Goal: Task Accomplishment & Management: Complete application form

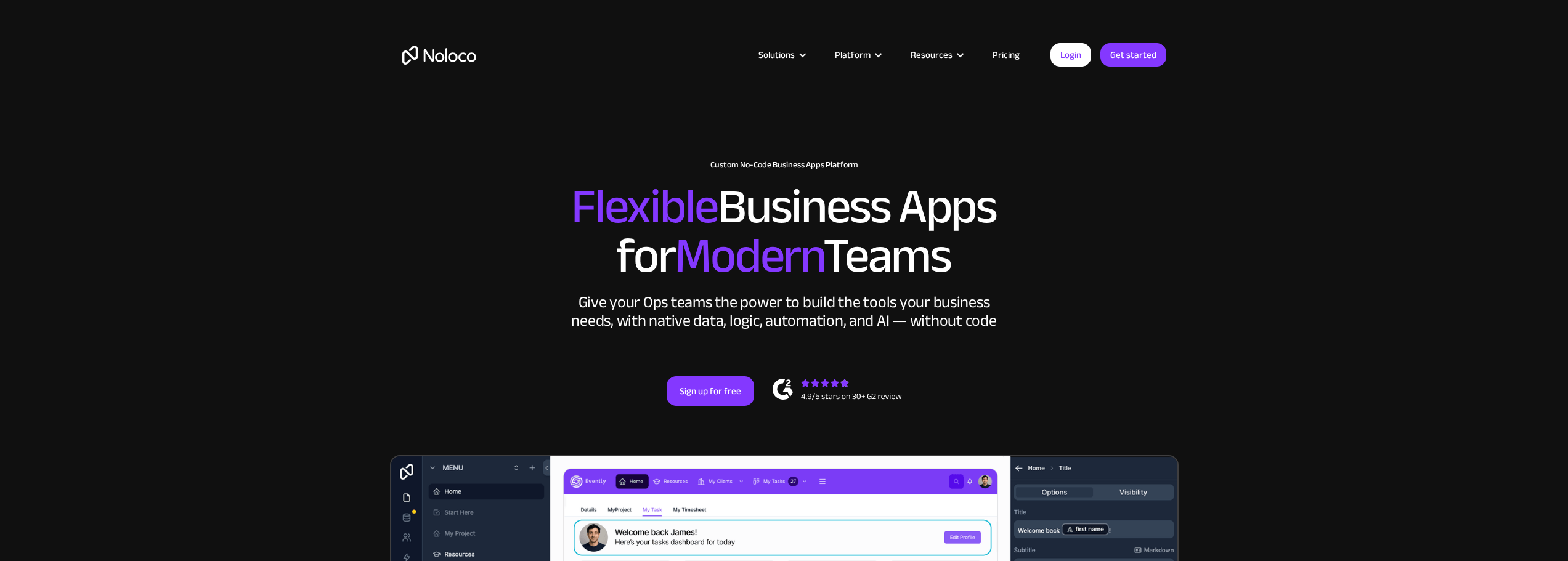
click at [714, 399] on link "Sign up for free" at bounding box center [710, 390] width 87 height 30
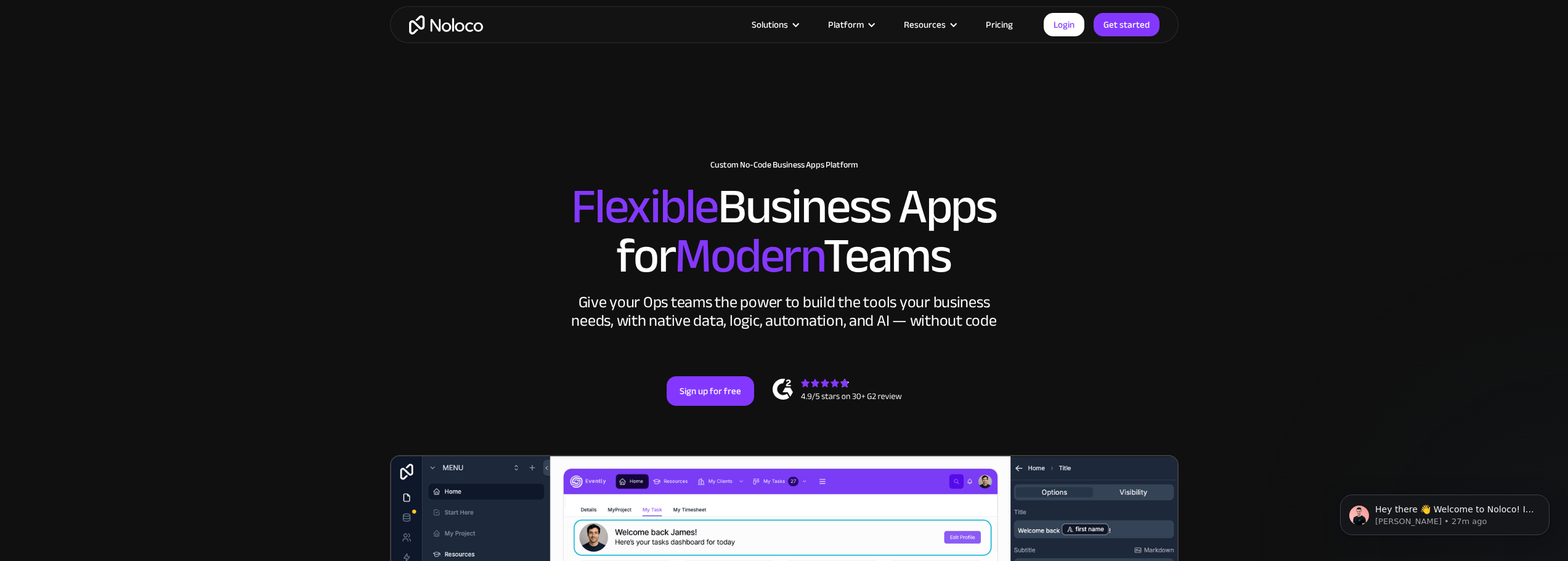
scroll to position [369, 0]
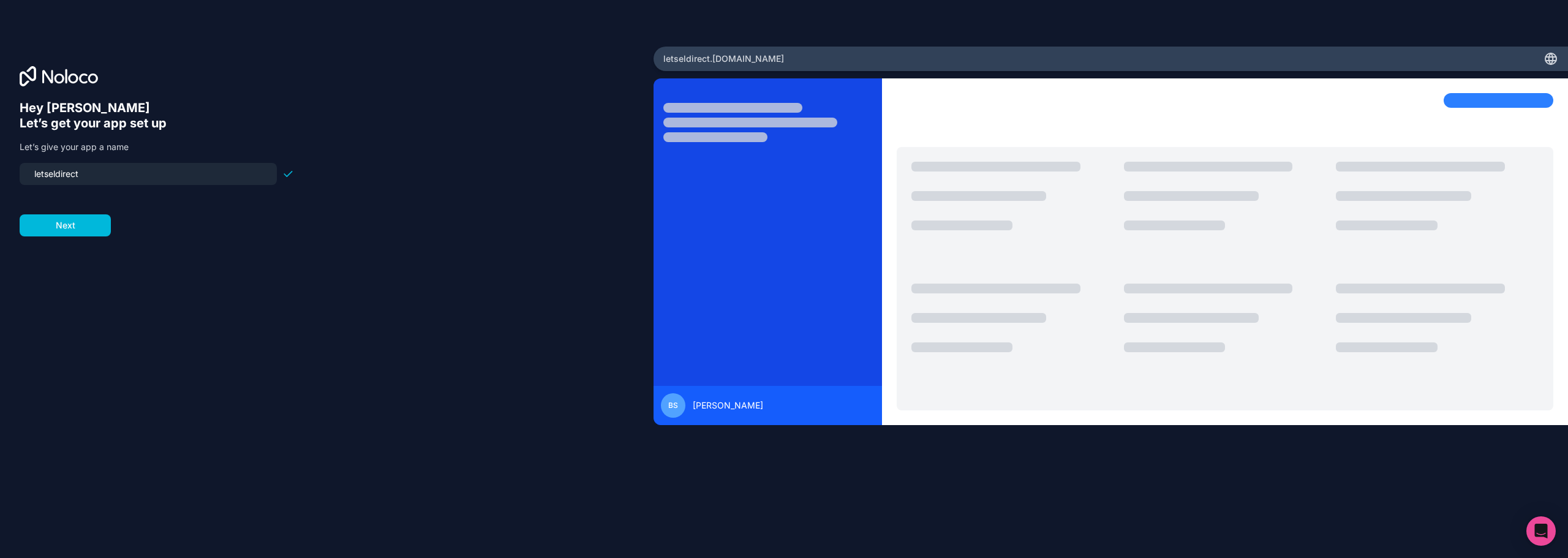
click at [35, 171] on input "letseldirect" at bounding box center [149, 174] width 243 height 17
type input "letseldirect"
click at [72, 217] on button "Next" at bounding box center [65, 225] width 92 height 22
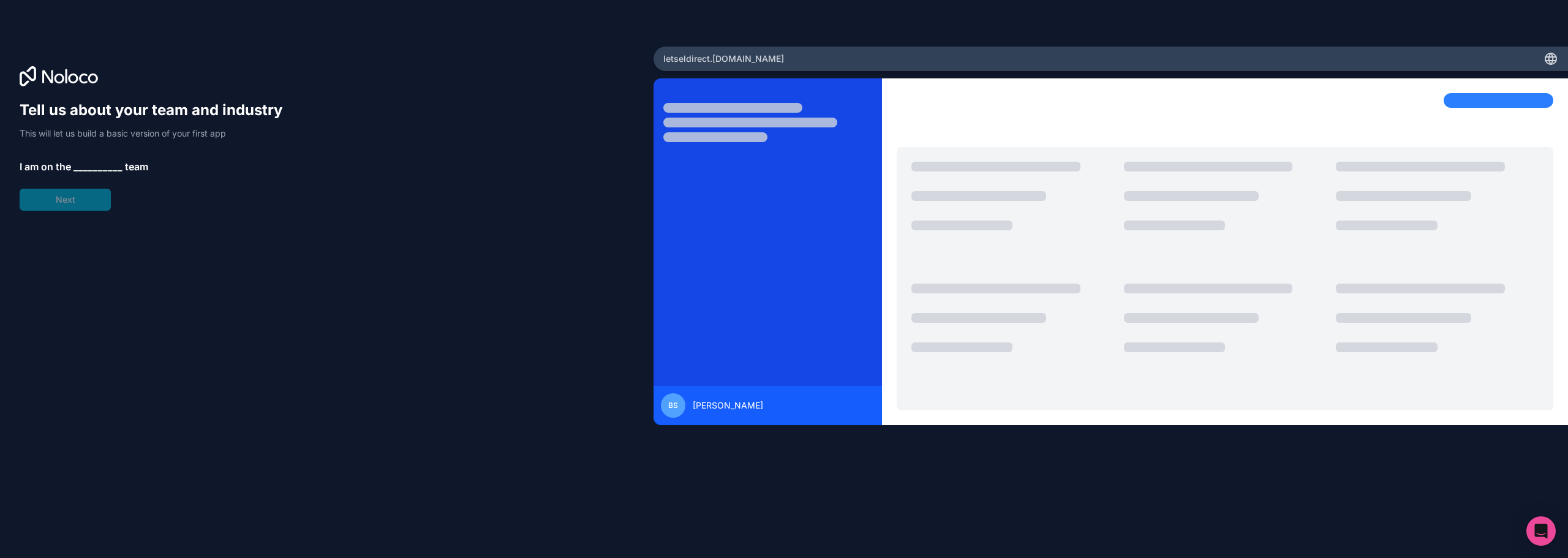
click at [99, 161] on span "__________" at bounding box center [97, 166] width 49 height 14
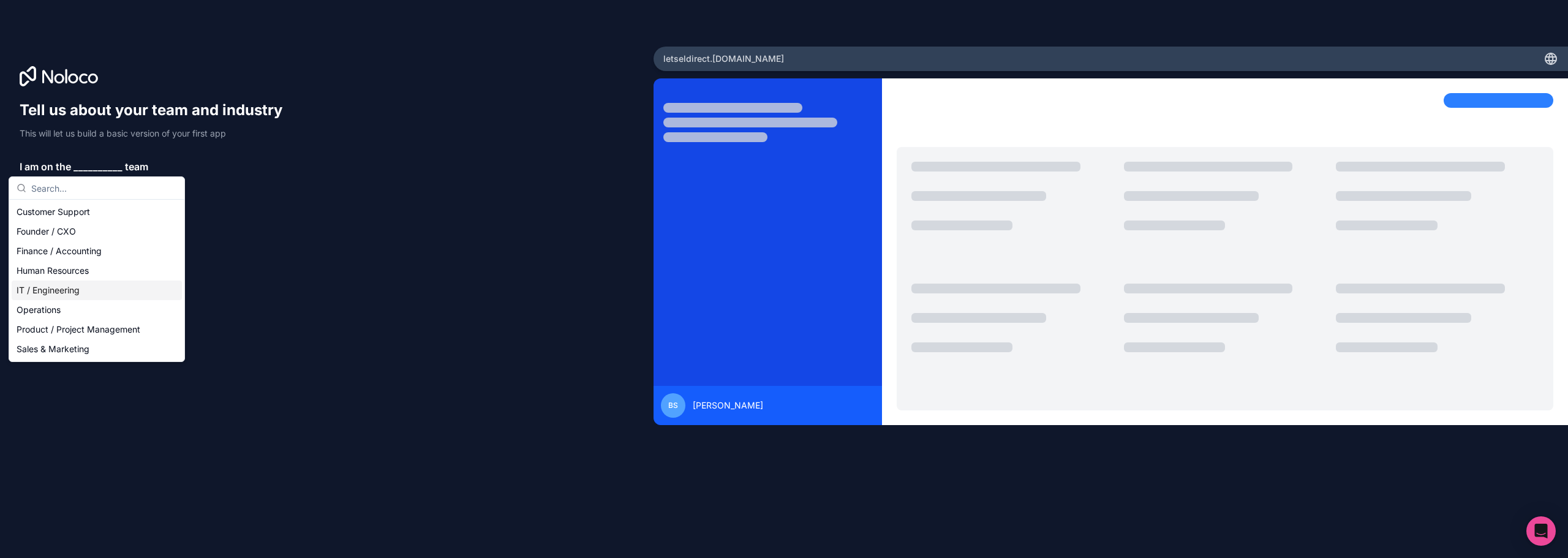
click at [73, 294] on div "IT / Engineering" at bounding box center [96, 290] width 170 height 19
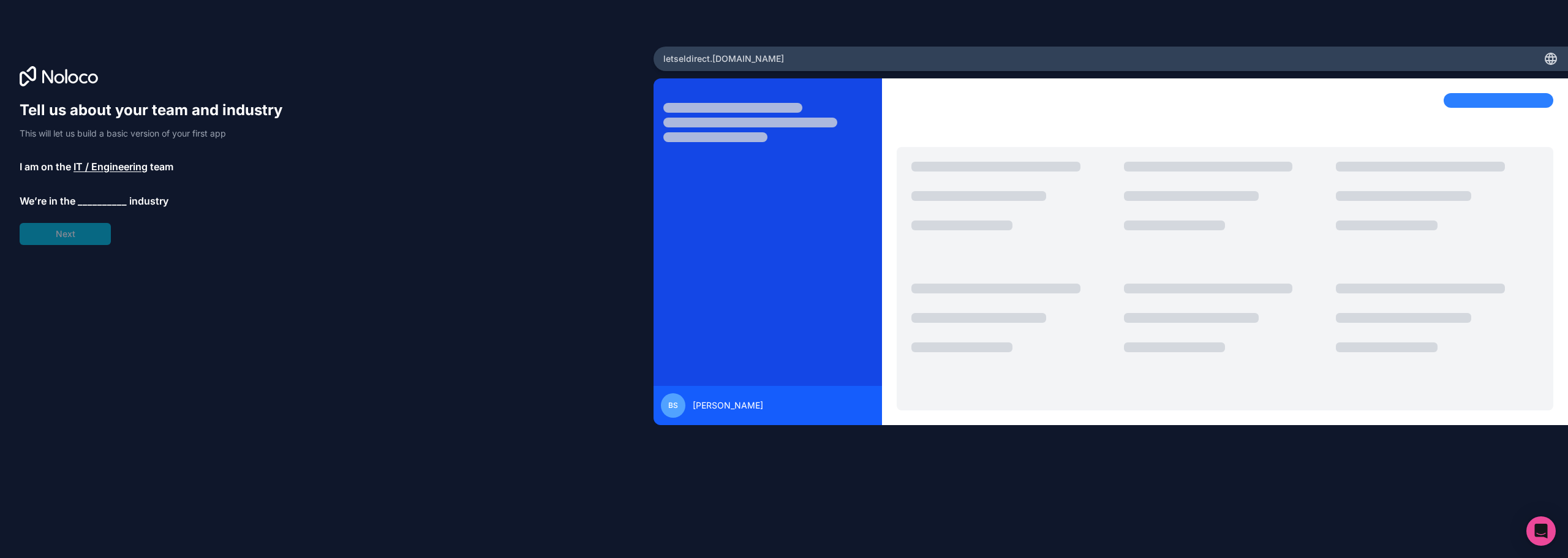
click at [95, 203] on span "__________" at bounding box center [102, 201] width 49 height 14
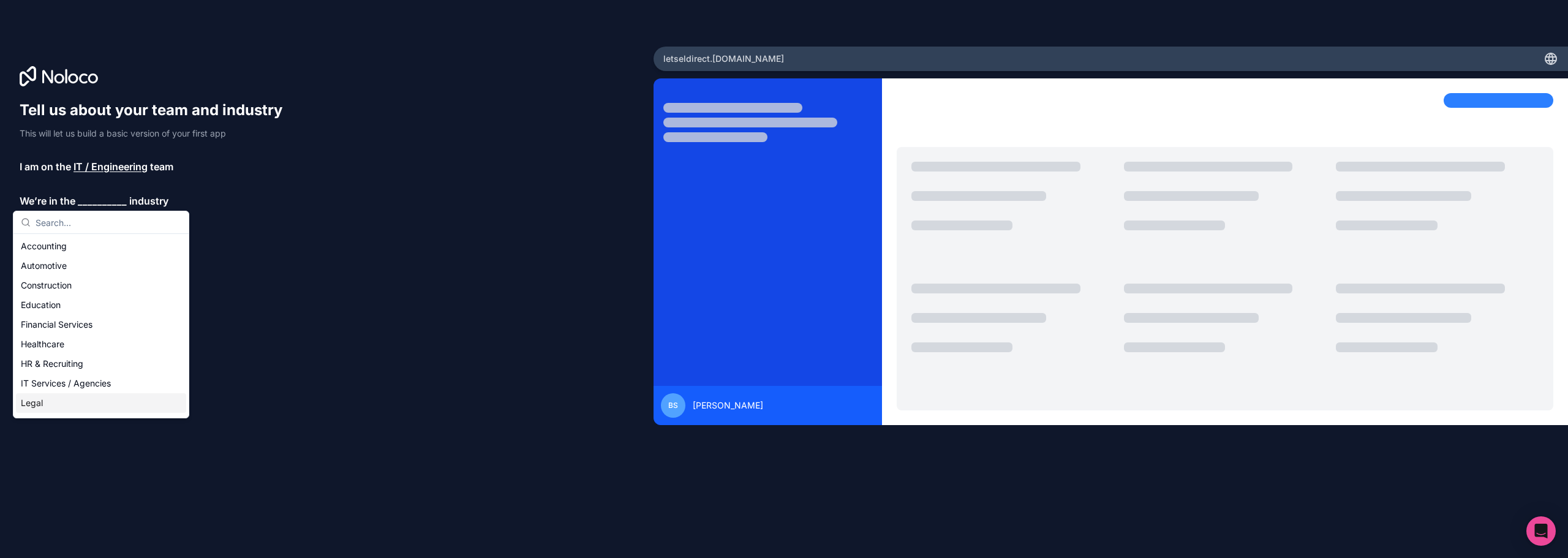
click at [39, 405] on div "Legal" at bounding box center [101, 403] width 170 height 19
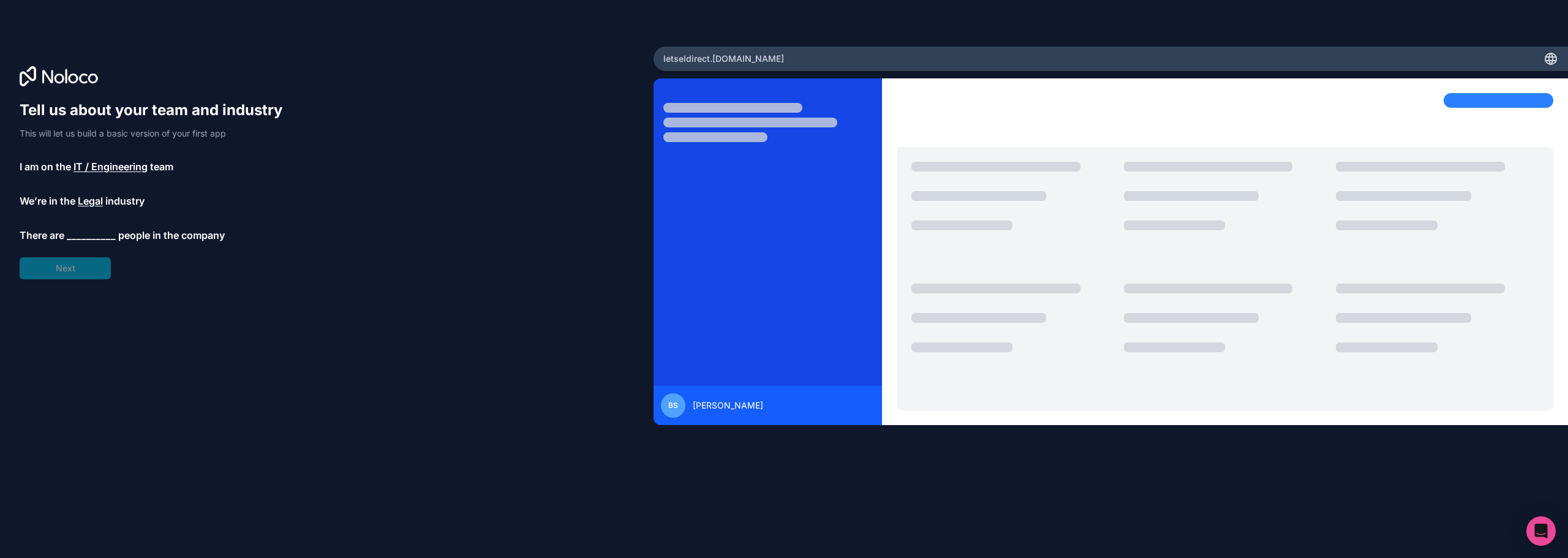
click at [88, 235] on span "__________" at bounding box center [91, 235] width 49 height 14
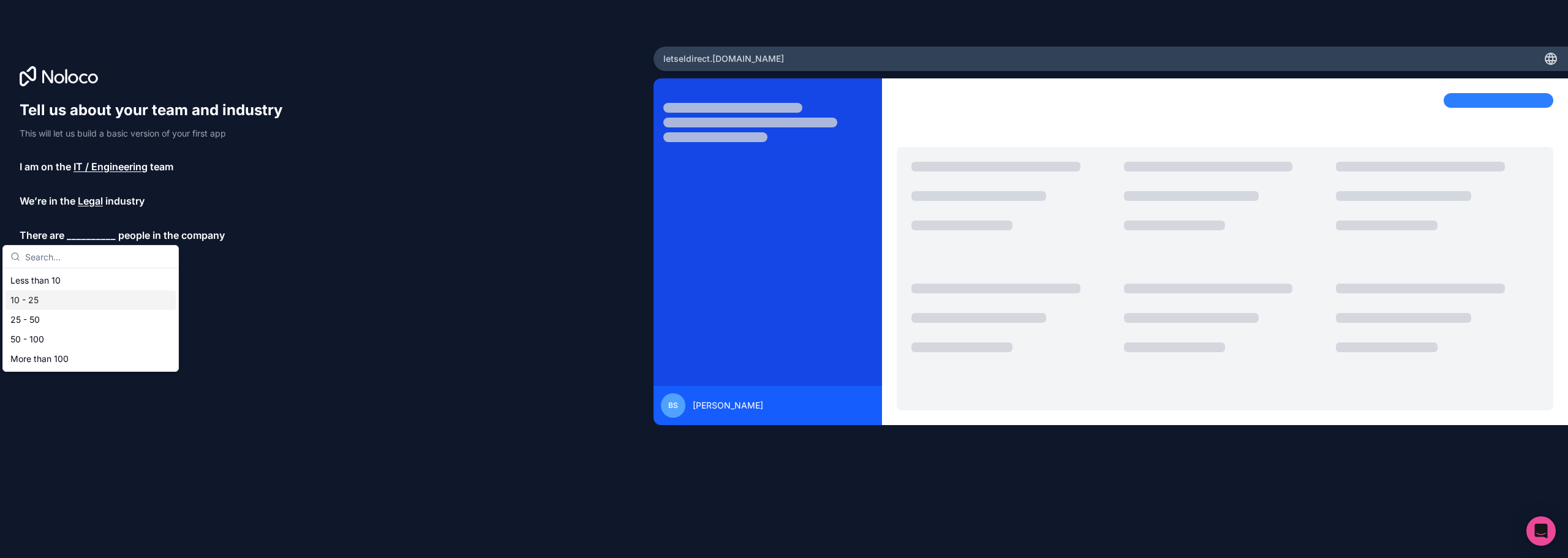
click at [48, 301] on div "10 - 25" at bounding box center [91, 300] width 170 height 19
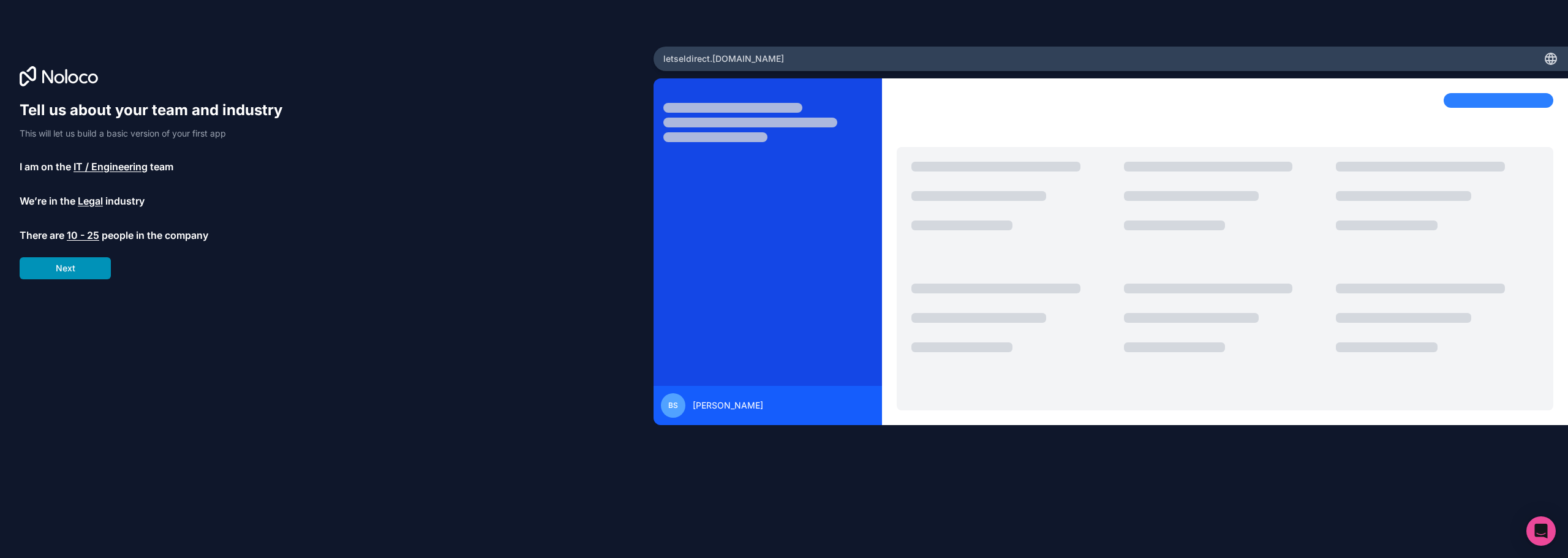
click at [69, 267] on button "Next" at bounding box center [65, 268] width 92 height 22
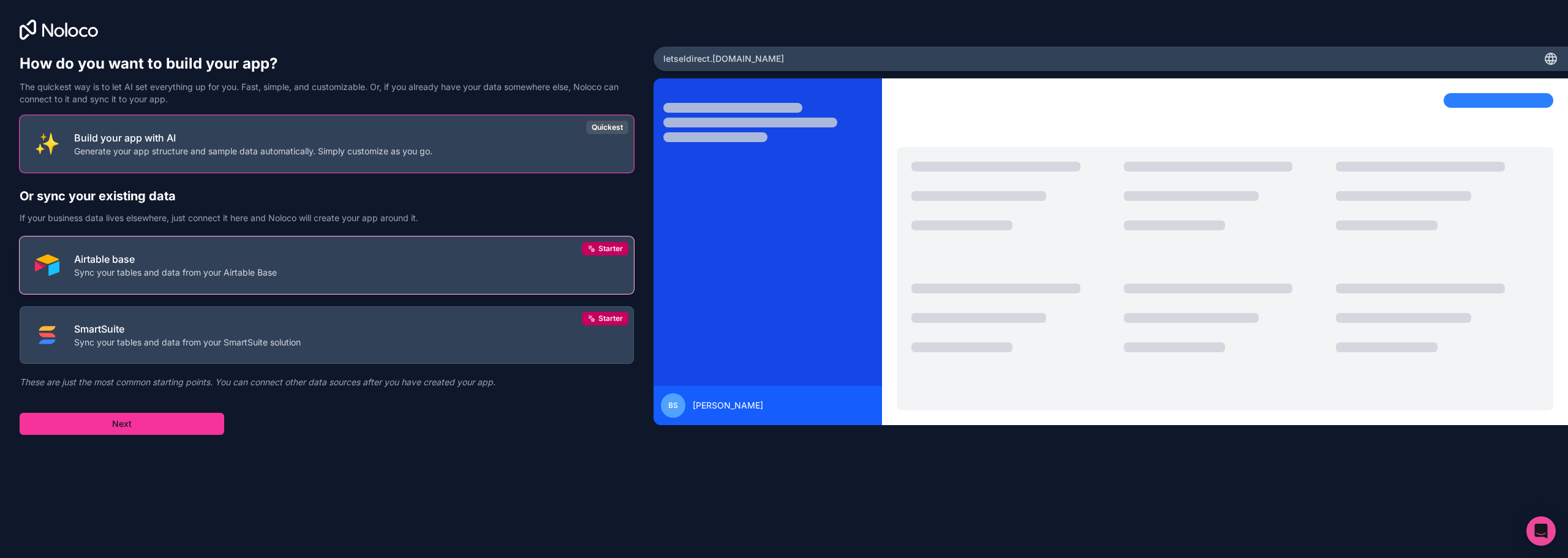
click at [269, 265] on p "Airtable base" at bounding box center [175, 259] width 203 height 14
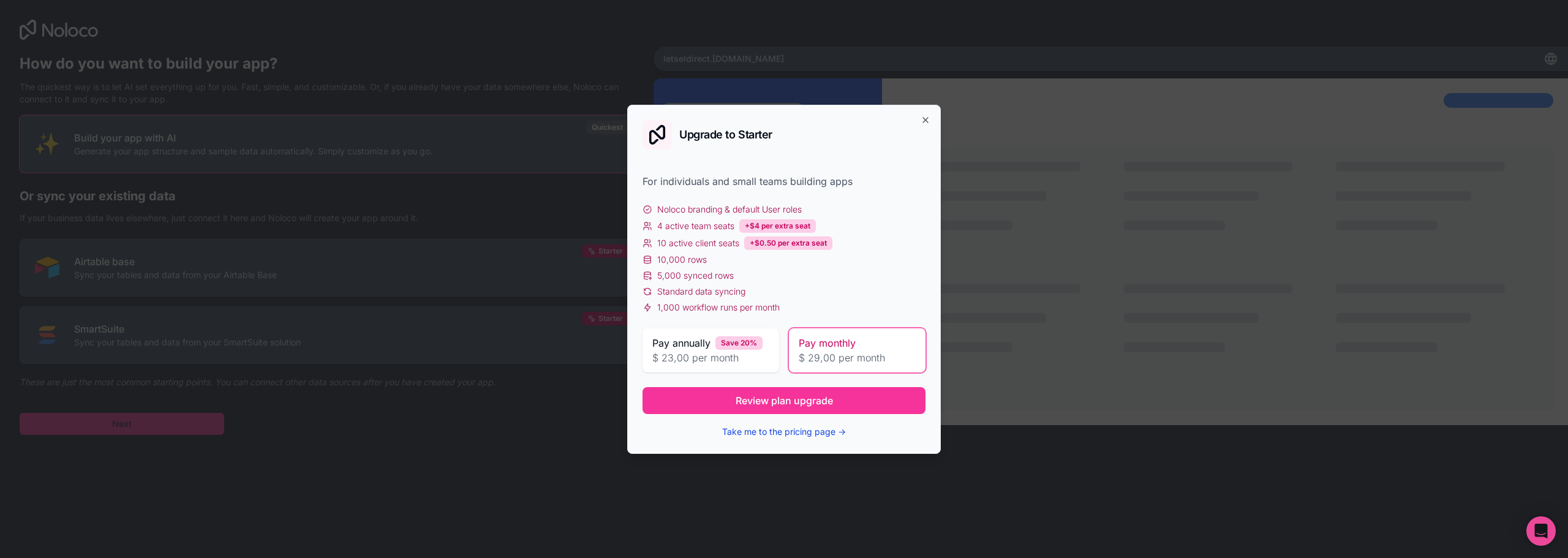
click at [786, 433] on button "Take me to the pricing page →" at bounding box center [784, 431] width 124 height 12
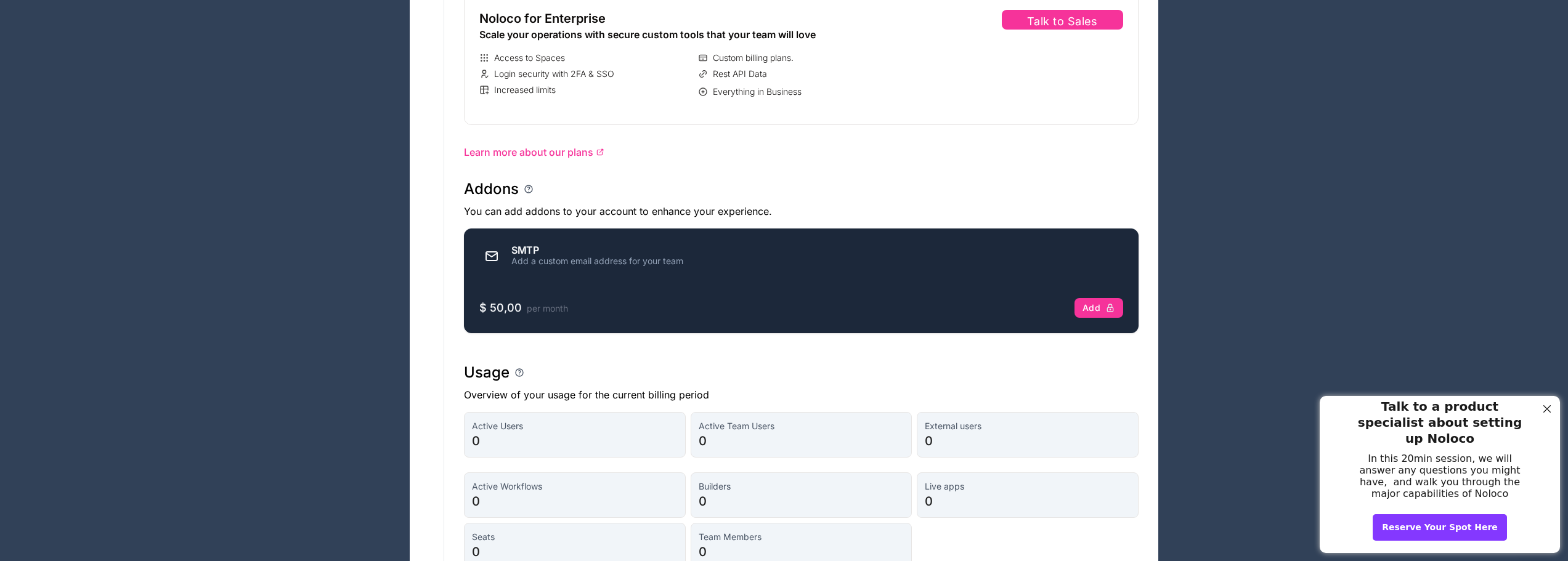
click at [1551, 414] on div "Close Step" at bounding box center [1547, 409] width 16 height 16
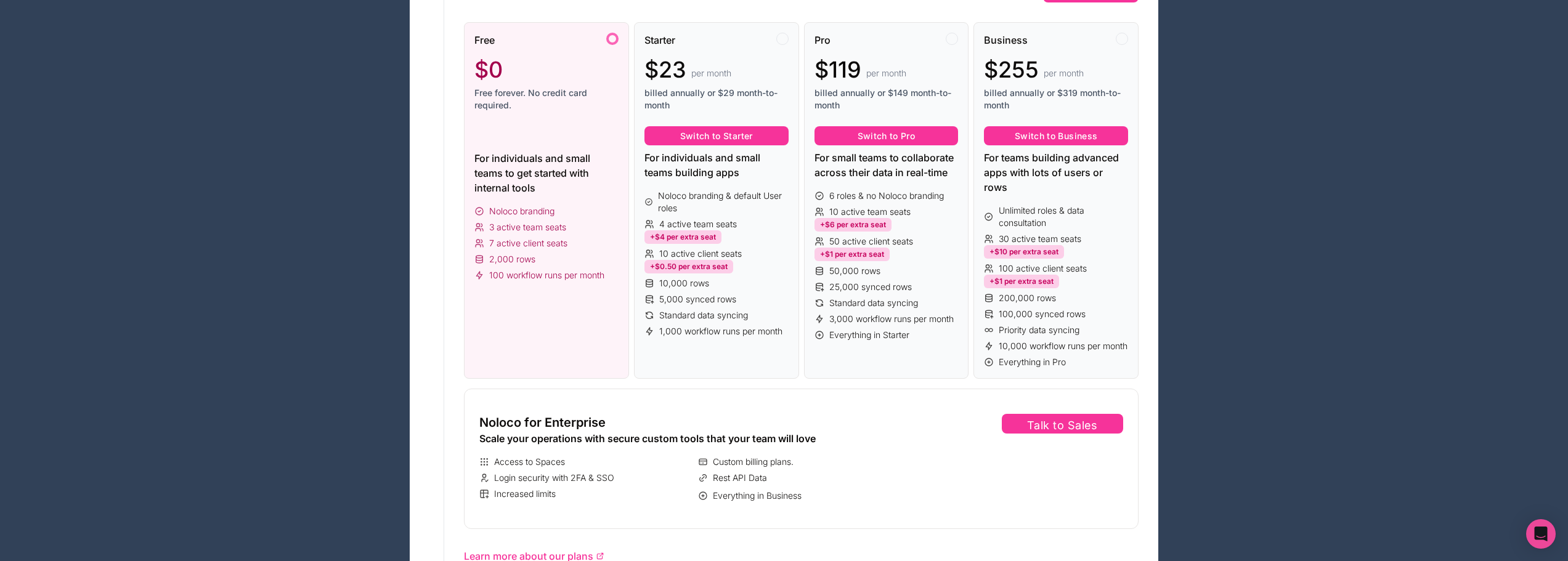
scroll to position [123, 0]
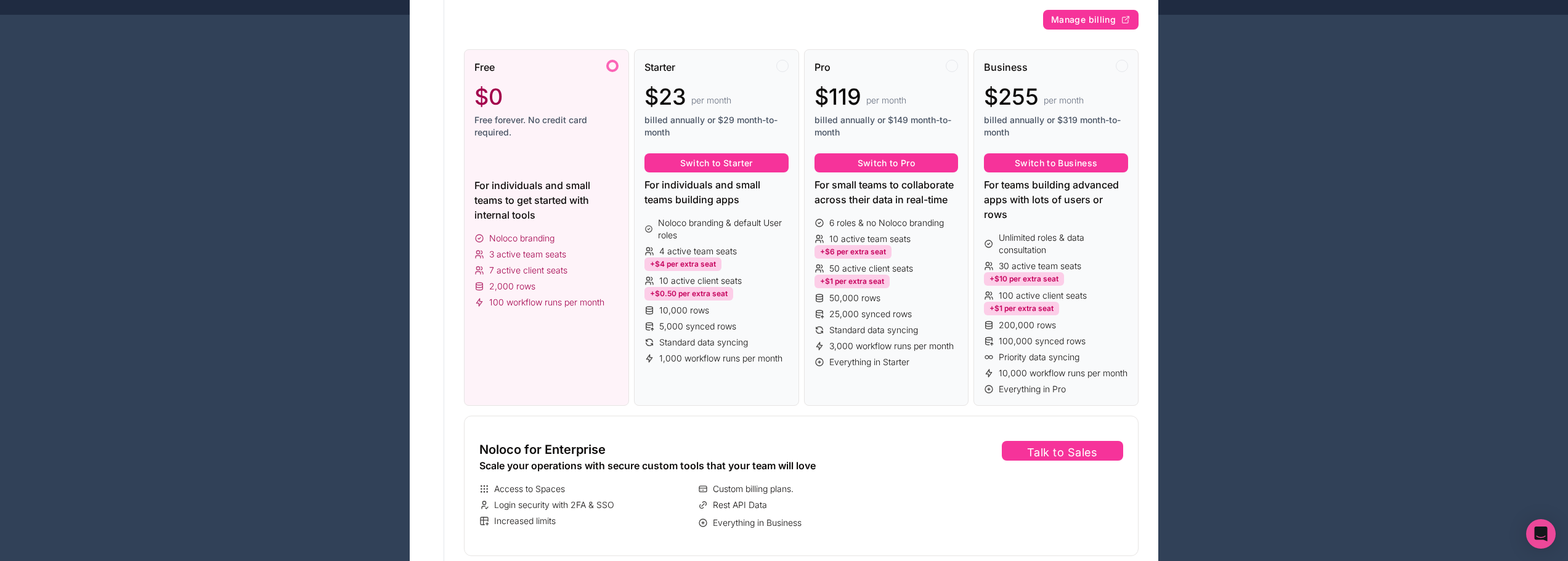
click at [522, 167] on div at bounding box center [547, 163] width 144 height 19
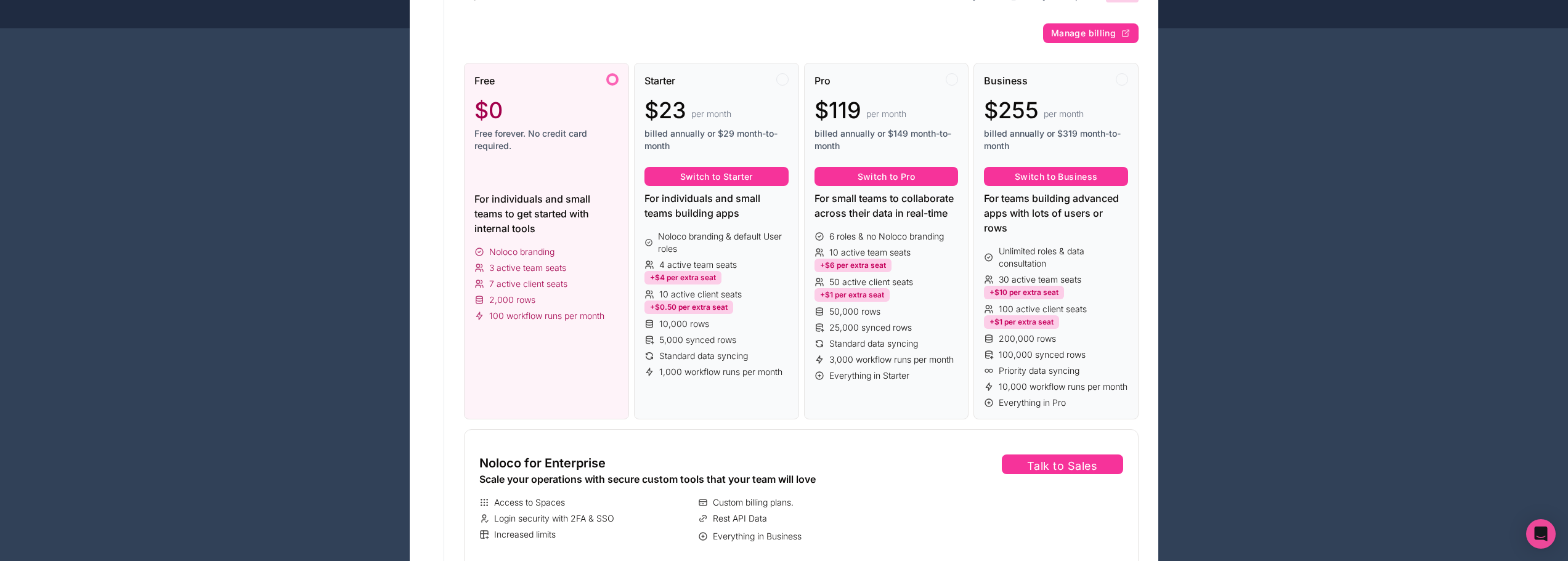
scroll to position [108, 0]
click at [522, 270] on span "3 active team seats" at bounding box center [527, 268] width 77 height 12
click at [522, 221] on div "For individuals and small teams to get started with internal tools" at bounding box center [547, 214] width 144 height 44
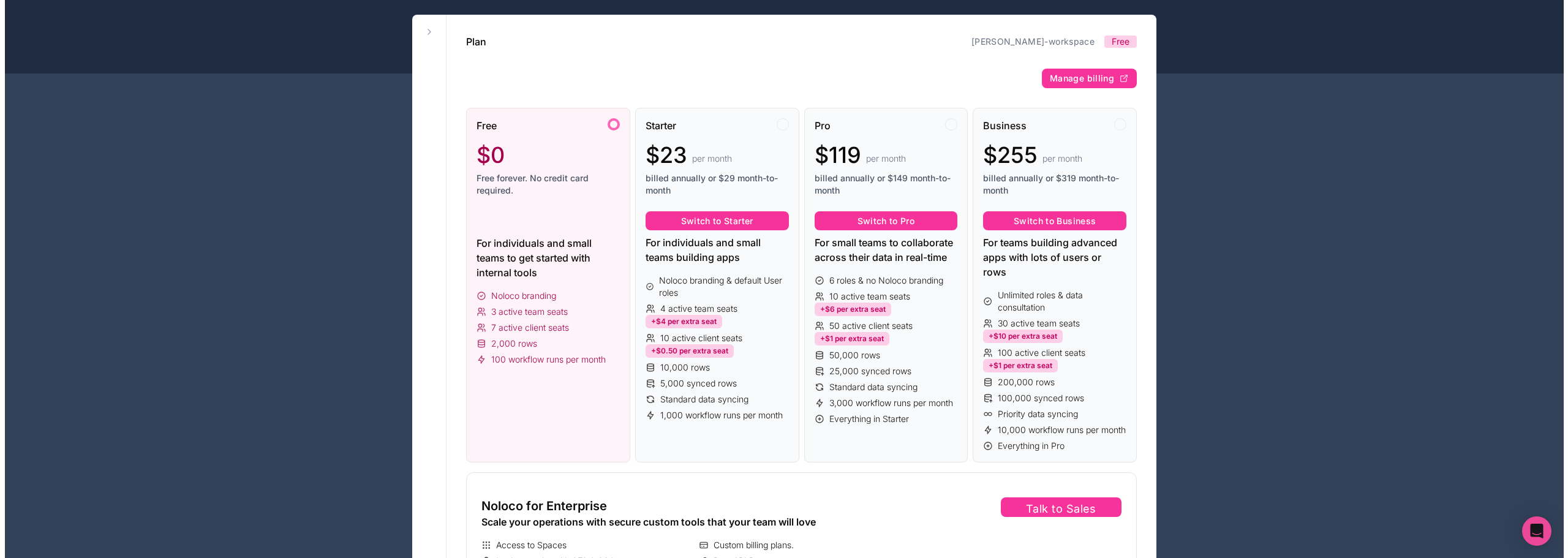
scroll to position [0, 0]
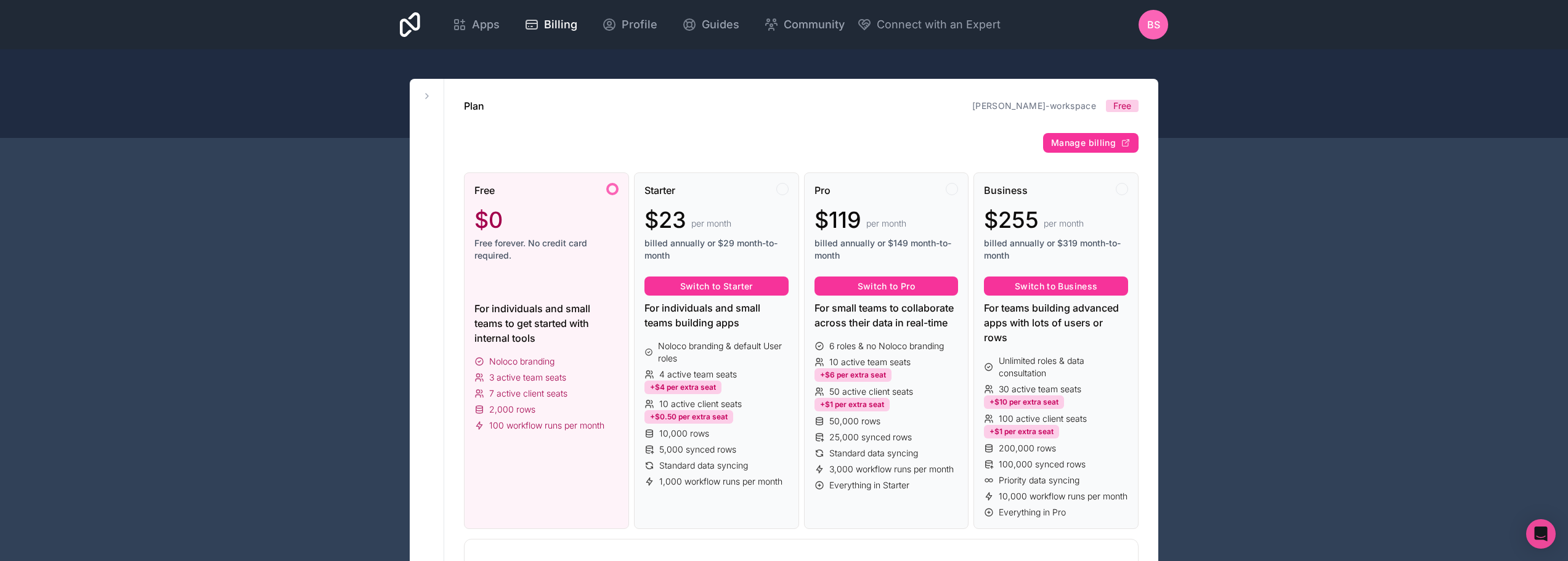
click at [1155, 32] on div "BS" at bounding box center [1153, 24] width 30 height 30
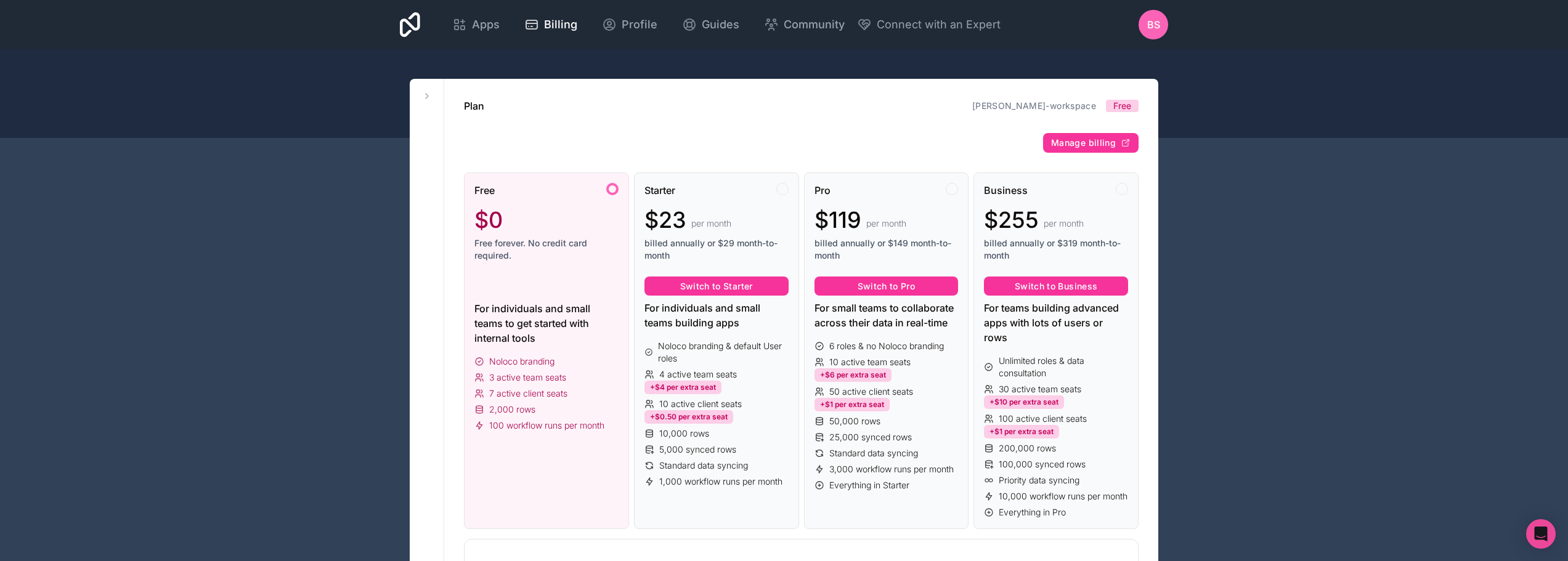
click at [1156, 27] on span "BS" at bounding box center [1153, 24] width 13 height 15
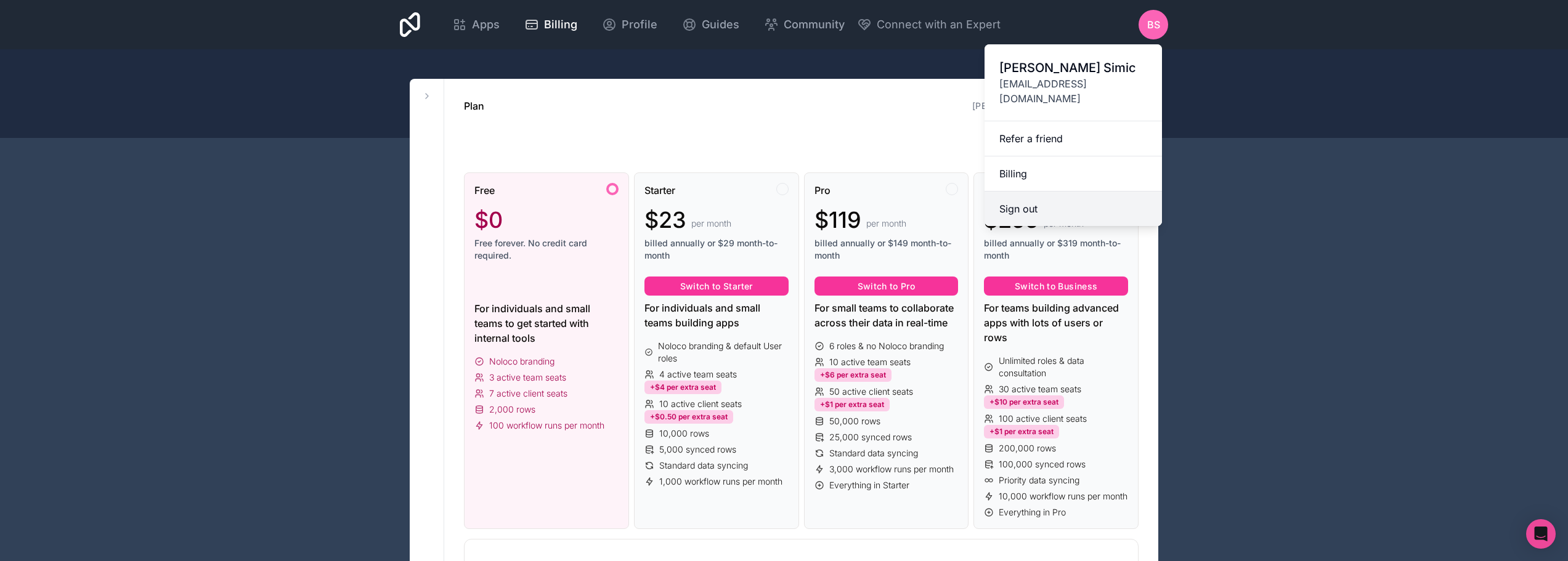
click at [1033, 192] on button "Sign out" at bounding box center [1072, 209] width 177 height 35
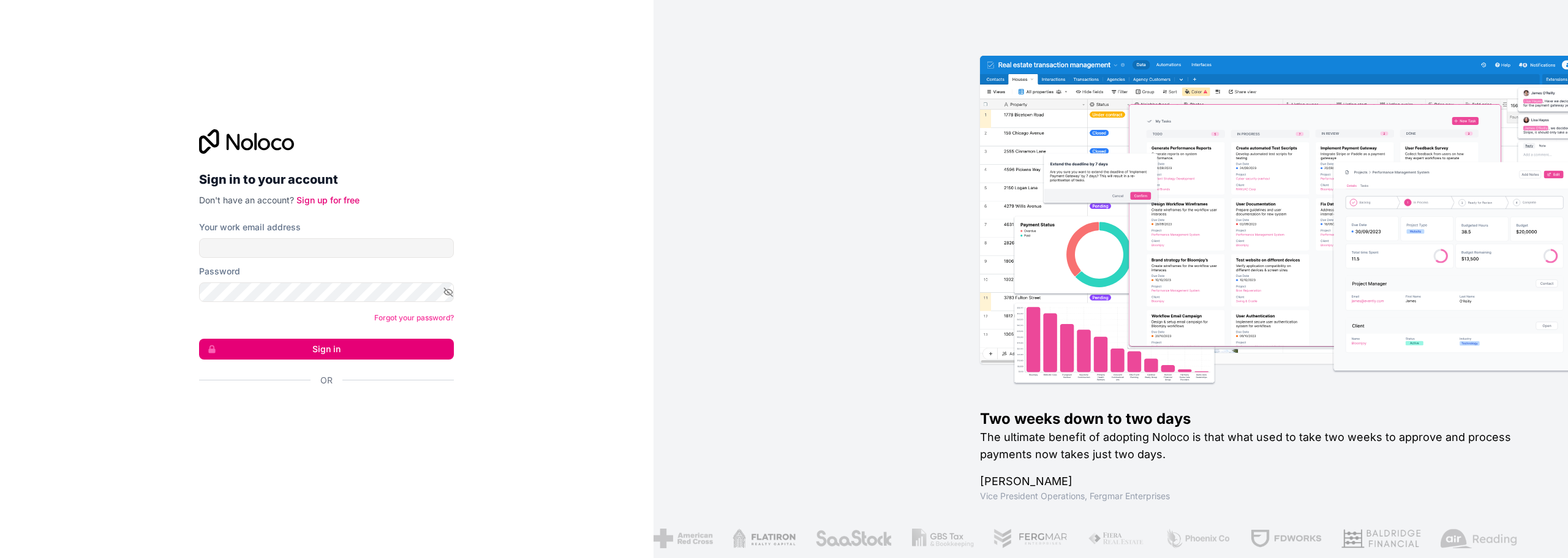
click at [325, 207] on div "Sign in to your account Don't have an account? Sign up for free Your work email…" at bounding box center [326, 279] width 255 height 300
click at [330, 199] on link "Sign up for free" at bounding box center [328, 199] width 63 height 10
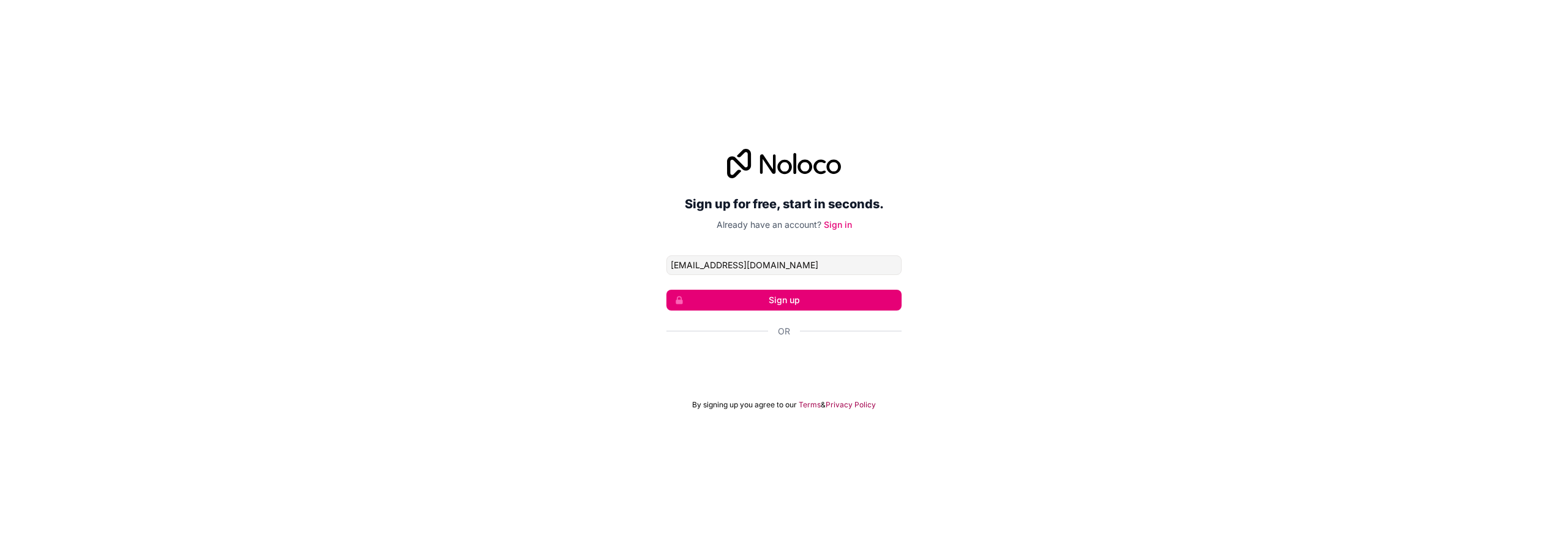
type input "[EMAIL_ADDRESS][DOMAIN_NAME]"
click button "Sign up" at bounding box center [784, 300] width 236 height 21
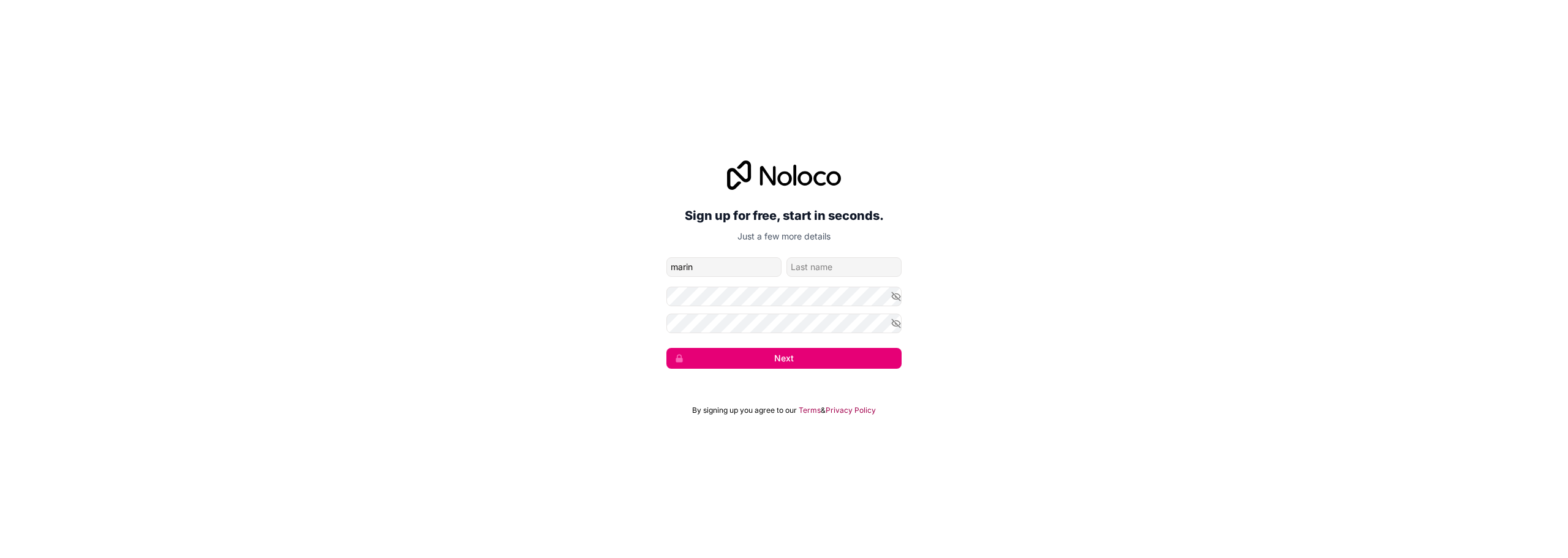
type input "marin"
type input "smc"
click at [787, 356] on button "Next" at bounding box center [784, 359] width 236 height 21
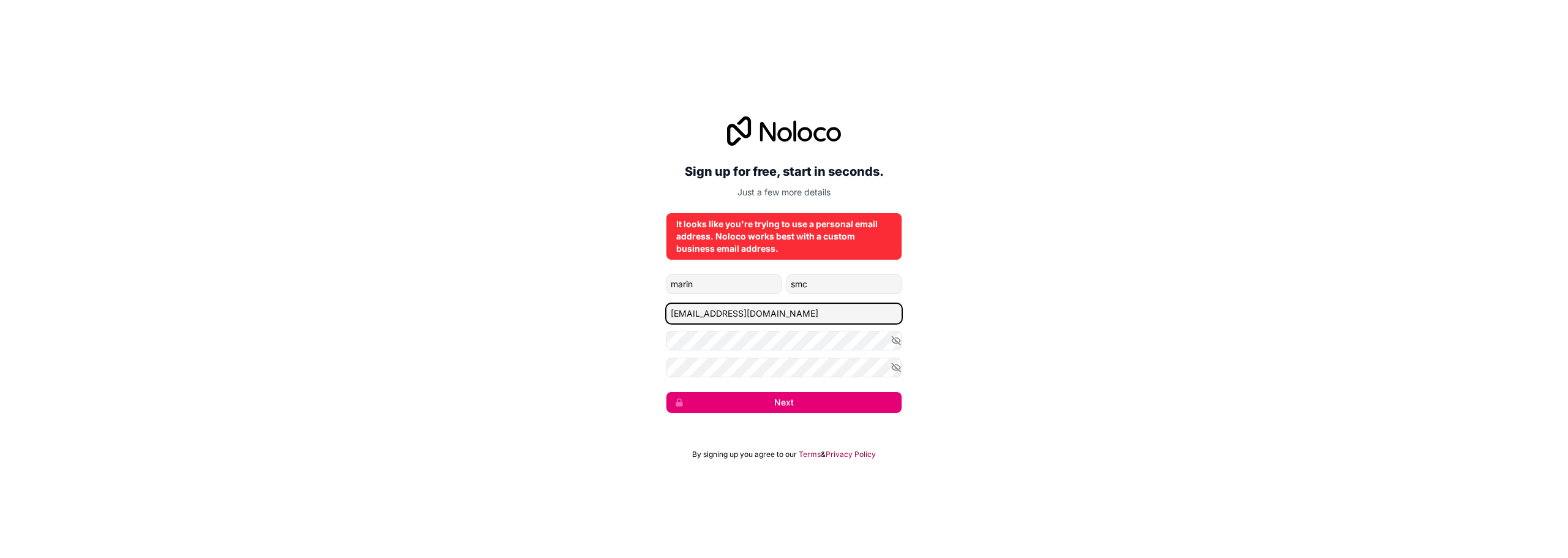
drag, startPoint x: 773, startPoint y: 318, endPoint x: 654, endPoint y: 320, distance: 119.0
click at [654, 320] on div "Sign up for free, start in seconds. Just a few more details It looks like you'r…" at bounding box center [784, 264] width 1568 height 330
click at [748, 408] on button "Next" at bounding box center [784, 403] width 236 height 21
type input "[PERSON_NAME][EMAIL_ADDRESS][DOMAIN_NAME]"
click at [781, 409] on button "Next" at bounding box center [784, 403] width 236 height 21
